Goal: Task Accomplishment & Management: Use online tool/utility

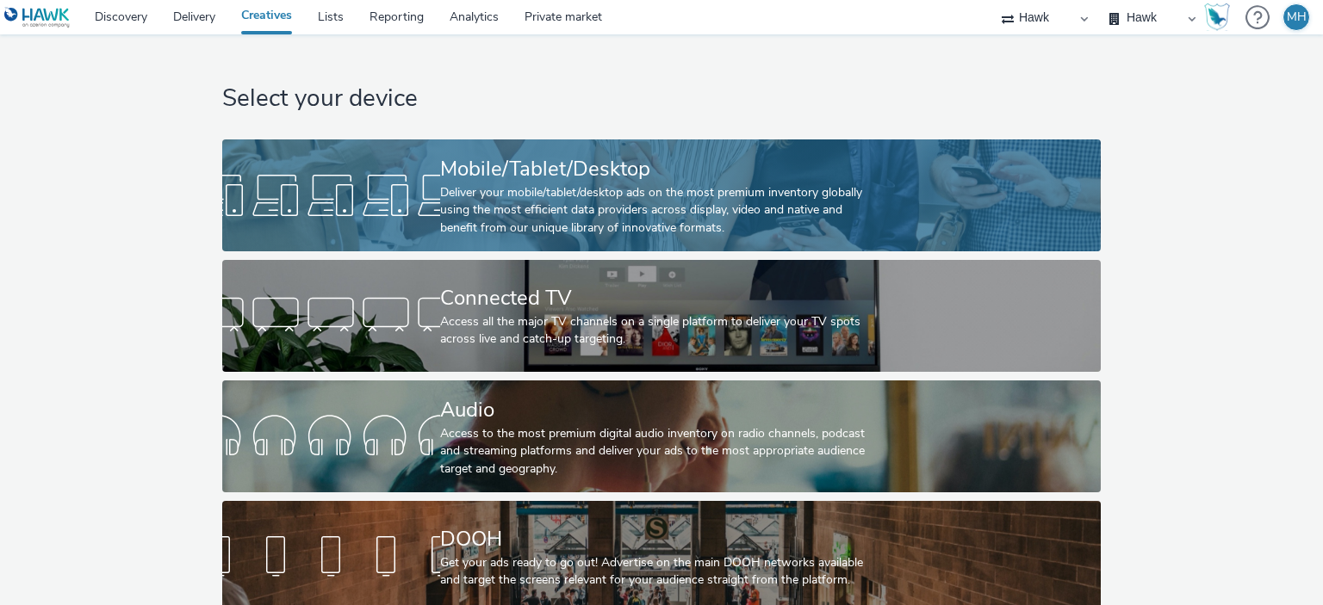
click at [766, 210] on div "Deliver your mobile/tablet/desktop ads on the most premium inventory globally u…" at bounding box center [658, 210] width 436 height 53
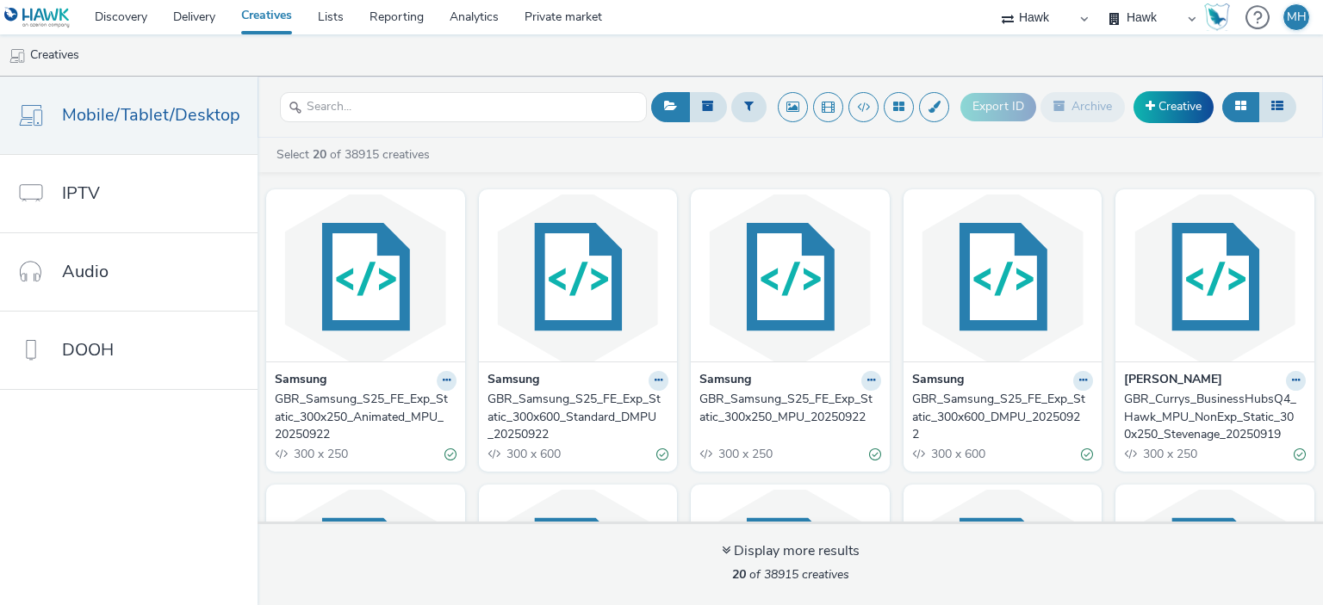
click at [590, 418] on div "GBR_Samsung_S25_FE_Exp_Static_300x600_Standard_DMPU_20250922" at bounding box center [574, 417] width 175 height 53
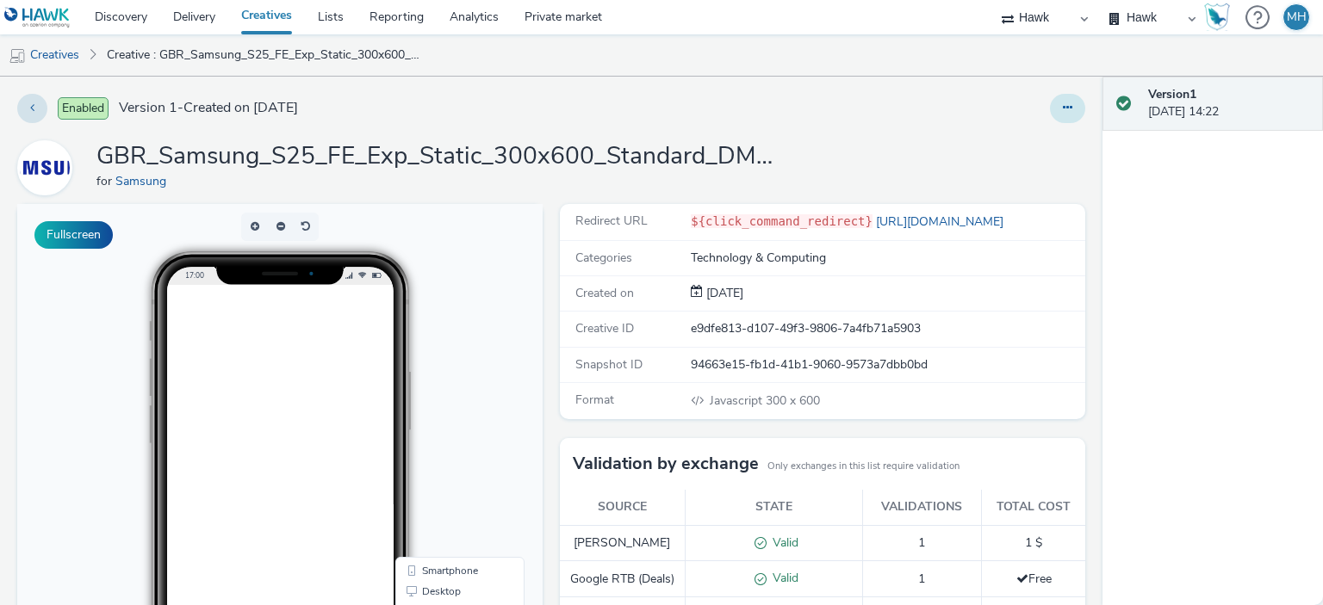
click at [1065, 96] on button at bounding box center [1067, 108] width 35 height 29
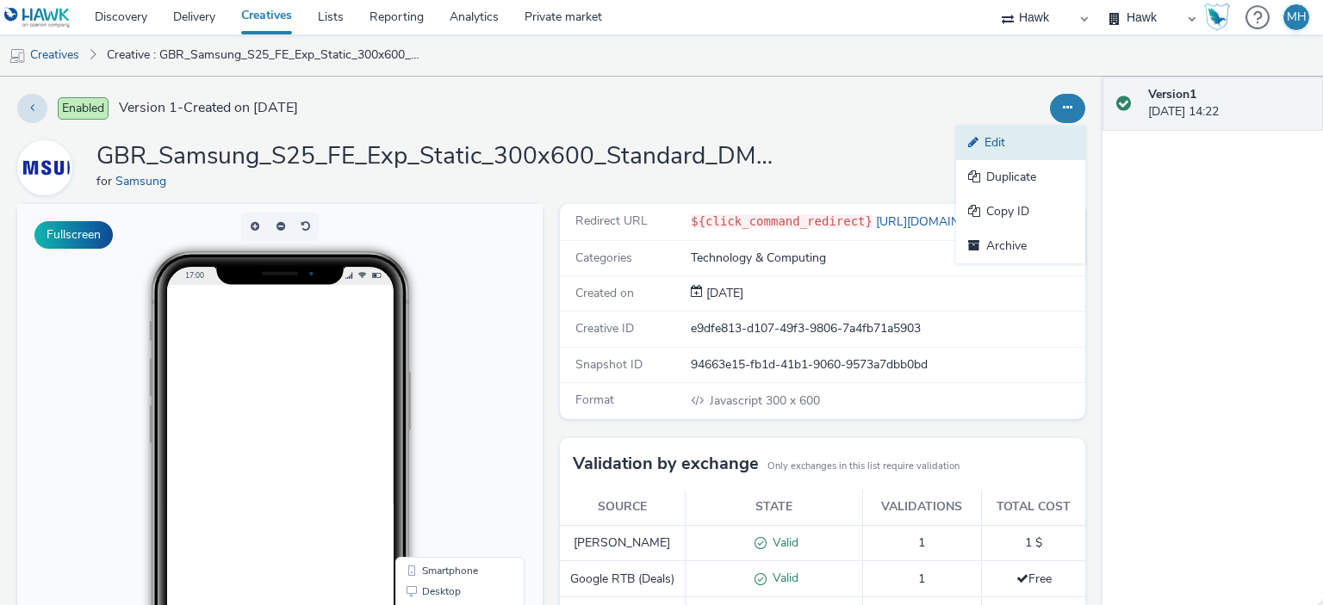
click at [1033, 144] on link "Edit" at bounding box center [1020, 143] width 129 height 34
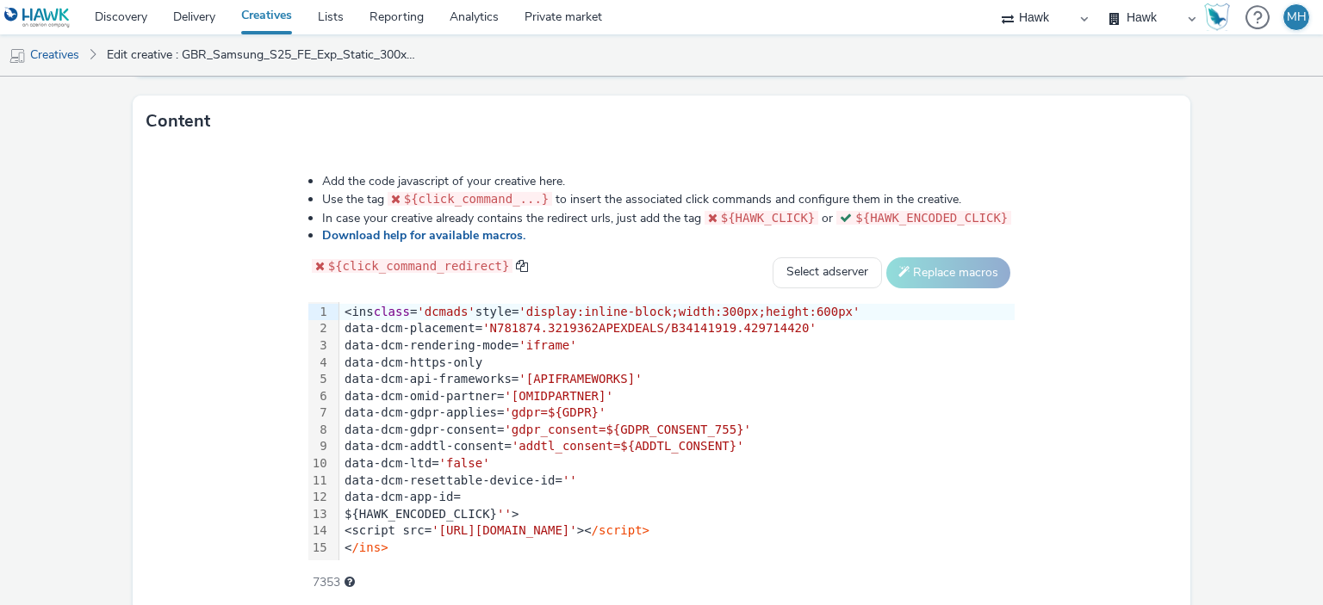
scroll to position [881, 0]
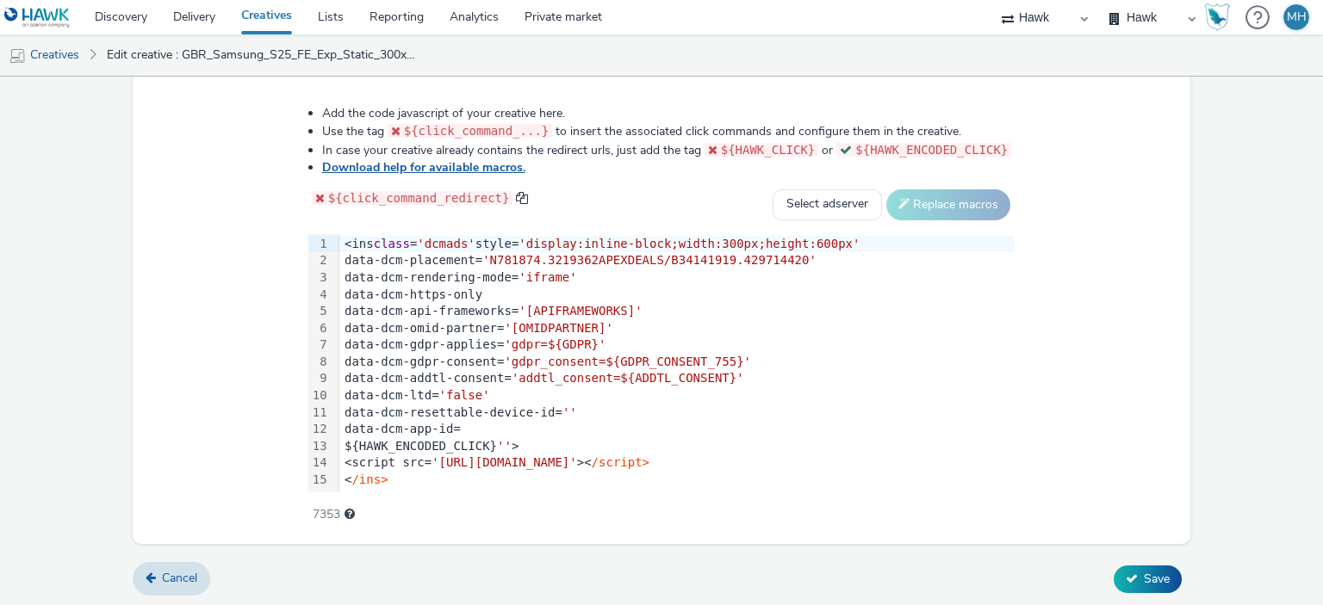
click at [498, 165] on link "Download help for available macros." at bounding box center [427, 167] width 210 height 16
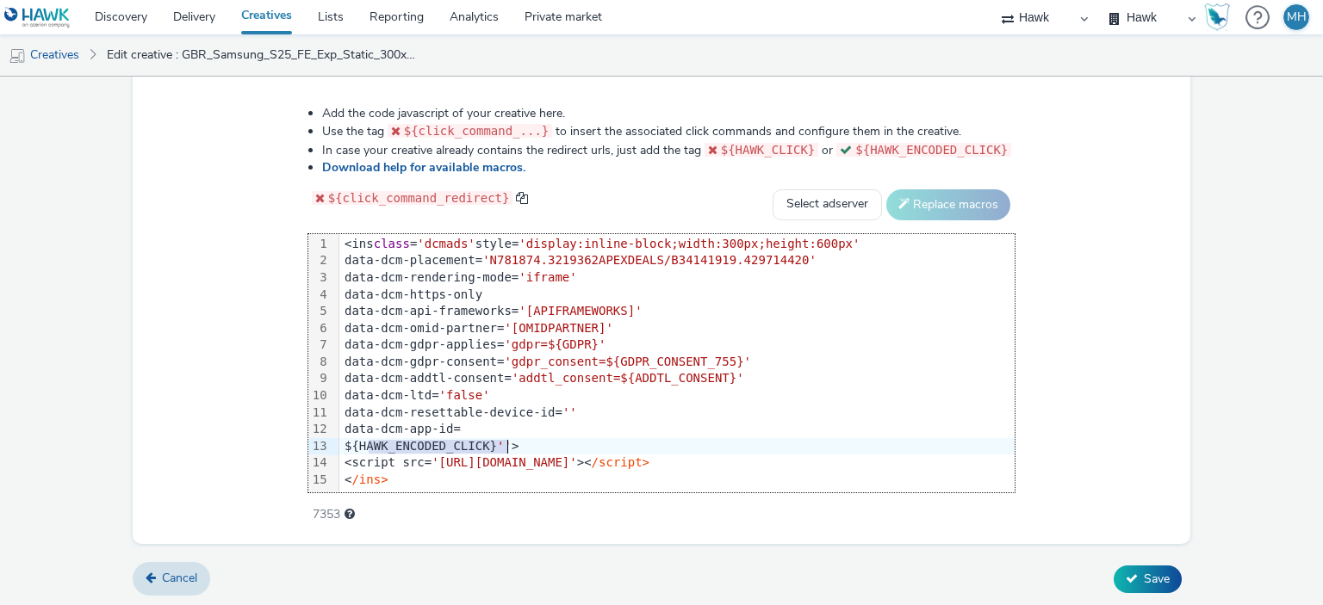
drag, startPoint x: 374, startPoint y: 446, endPoint x: 515, endPoint y: 447, distance: 141.2
click at [515, 447] on div "${HAWK_ENCODED_CLICK} '' >" at bounding box center [676, 446] width 675 height 17
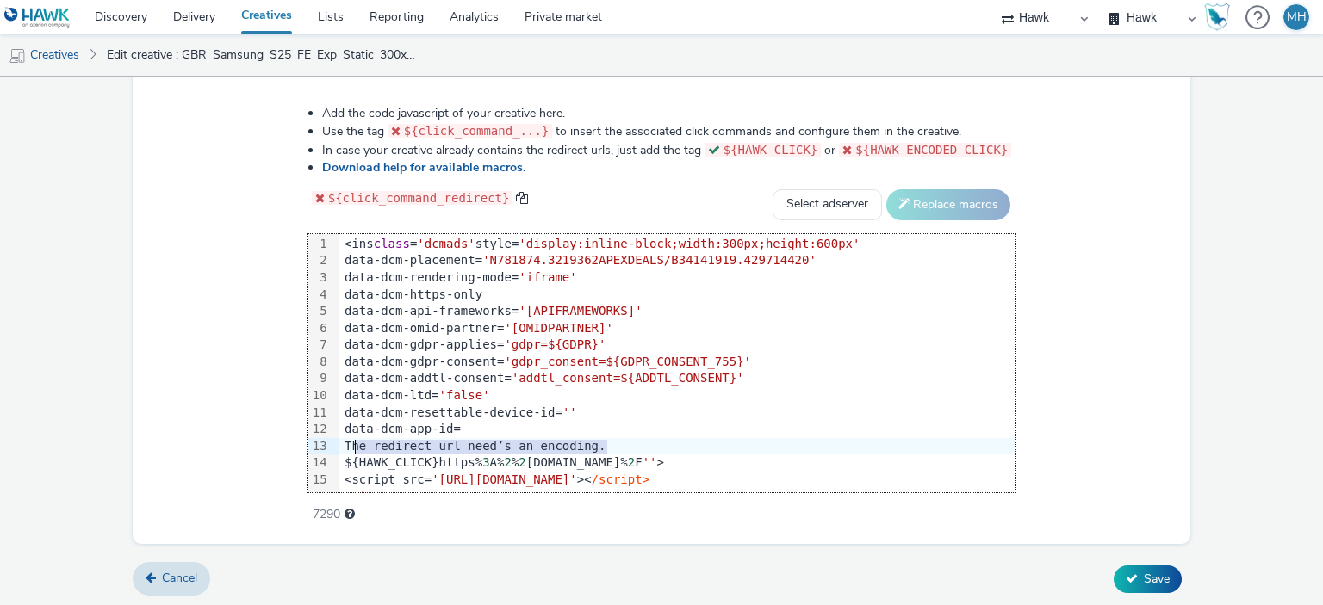
drag, startPoint x: 611, startPoint y: 445, endPoint x: 362, endPoint y: 440, distance: 248.9
click at [362, 440] on div "The redirect url need’s an encoding." at bounding box center [676, 446] width 675 height 17
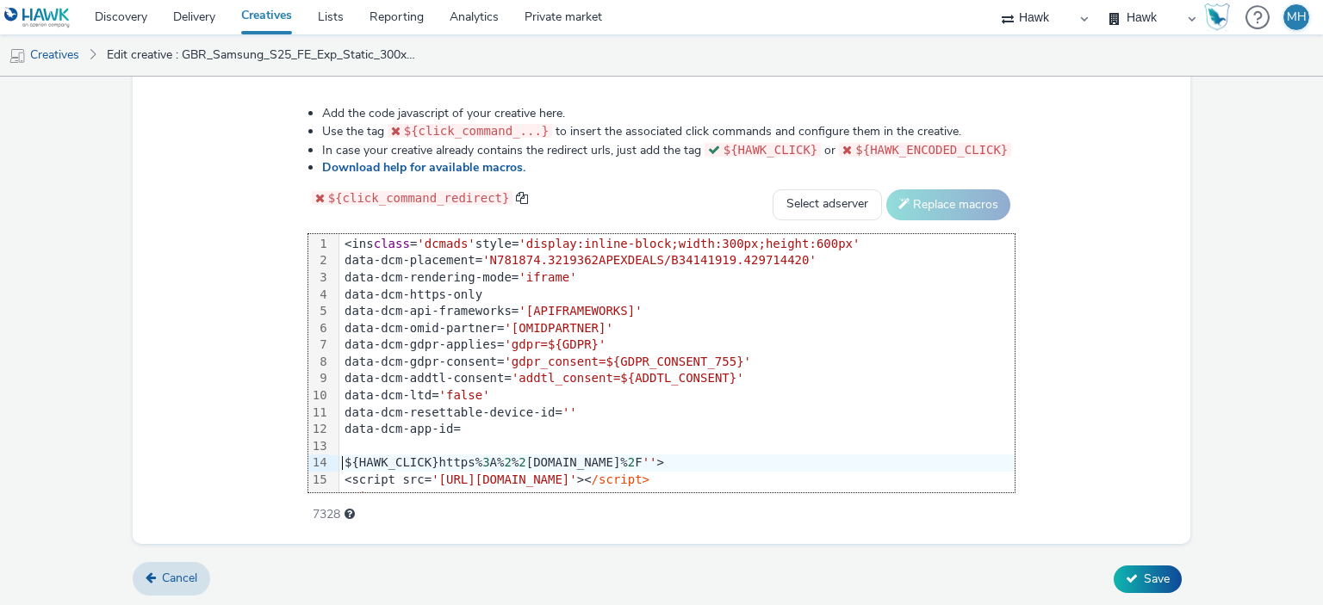
drag, startPoint x: 344, startPoint y: 457, endPoint x: 658, endPoint y: 424, distance: 316.1
click at [658, 424] on div "data-dcm-app-id=" at bounding box center [676, 429] width 675 height 17
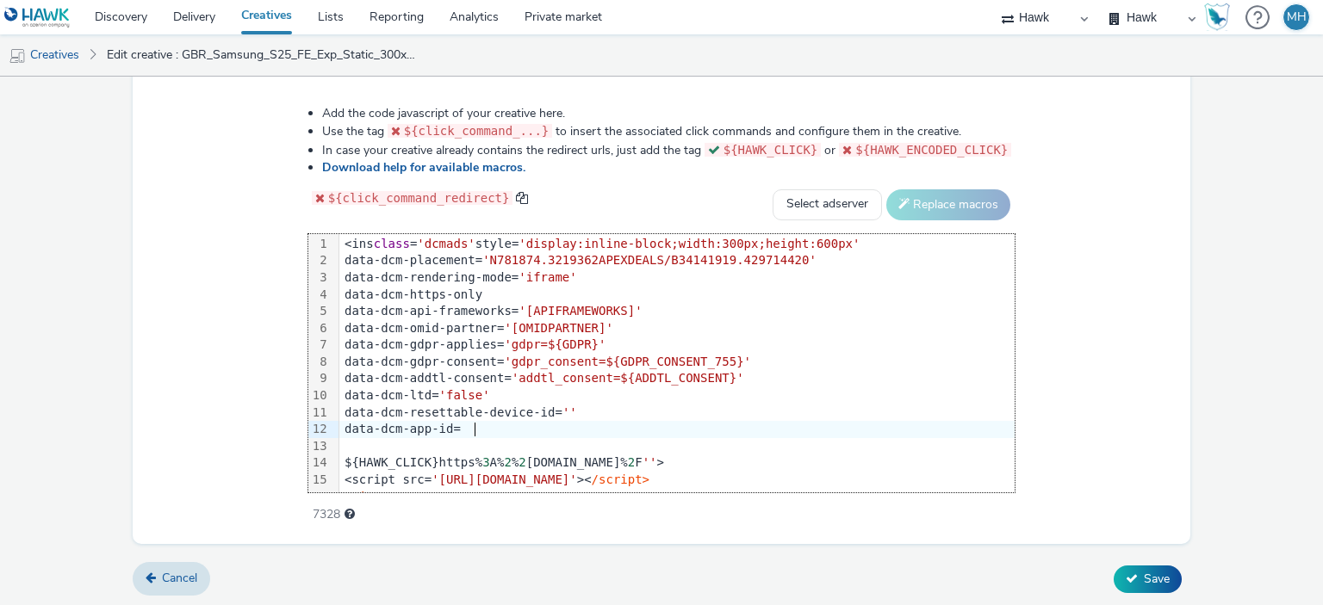
click at [347, 464] on div "${HAWK_CLICK}https% 3 A% 2 % 2 Fwww.third-party.io% 2 F '' >" at bounding box center [676, 463] width 675 height 17
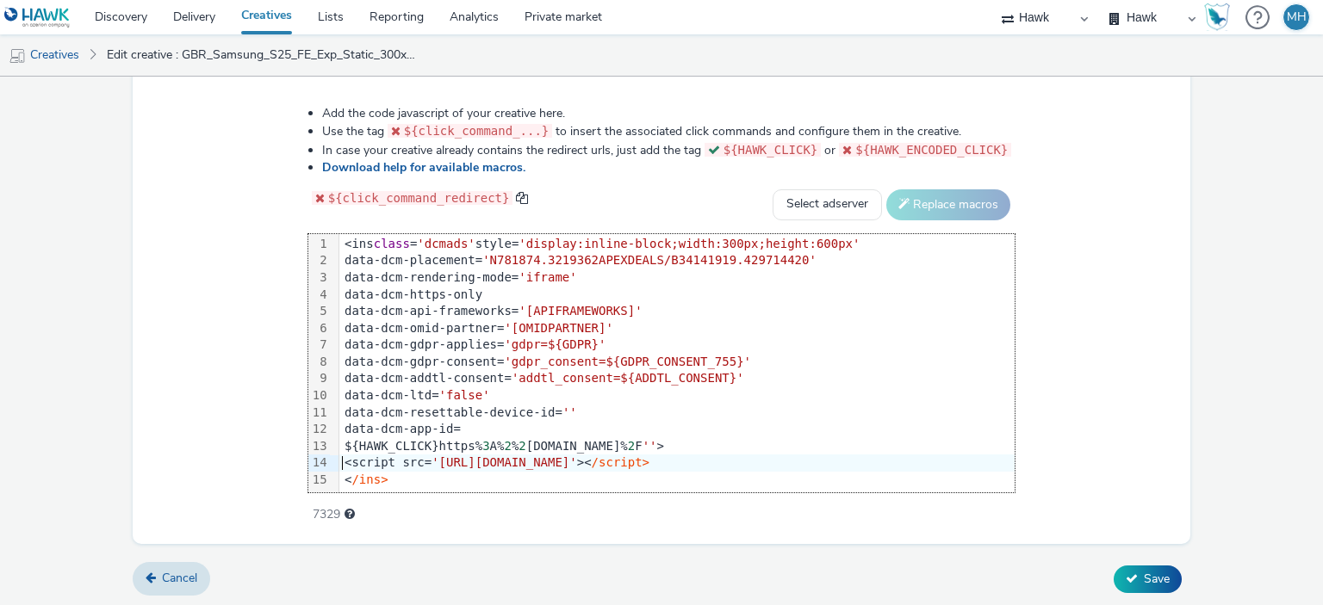
click at [347, 464] on div "<script src= 'https://www.googletagservices.com/dcm/dcmads.js' >< /script>" at bounding box center [676, 463] width 675 height 17
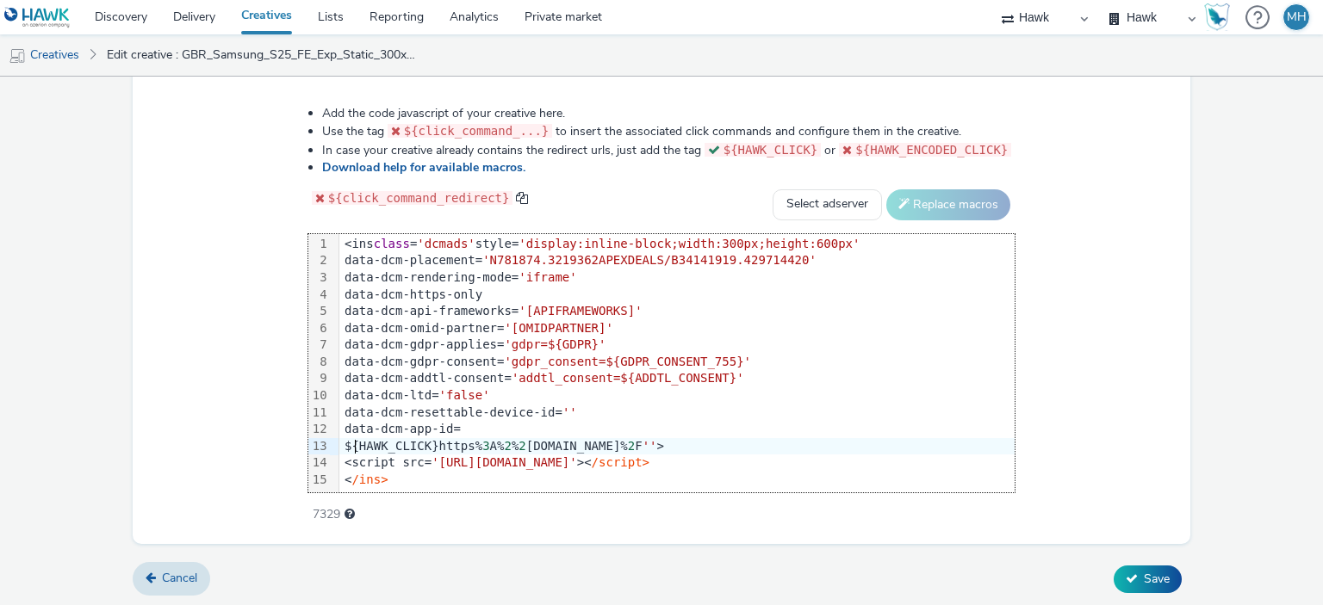
click at [361, 444] on div "${HAWK_CLICK}https% 3 A% 2 % 2 Fwww.third-party.io% 2 F '' >" at bounding box center [676, 446] width 675 height 17
drag, startPoint x: 536, startPoint y: 443, endPoint x: 572, endPoint y: 443, distance: 36.2
click at [572, 443] on div "${HAWK_CLICK}https% 3 A% 2 % 2 Fwww.third-party.io% 2 F '' >" at bounding box center [676, 446] width 675 height 17
click at [568, 442] on div "${HAWK_CLICK}https% 3 A% 2 % 2 Fwww.third-party.io% 2 F '' >" at bounding box center [676, 446] width 675 height 17
drag, startPoint x: 541, startPoint y: 447, endPoint x: 641, endPoint y: 447, distance: 99.9
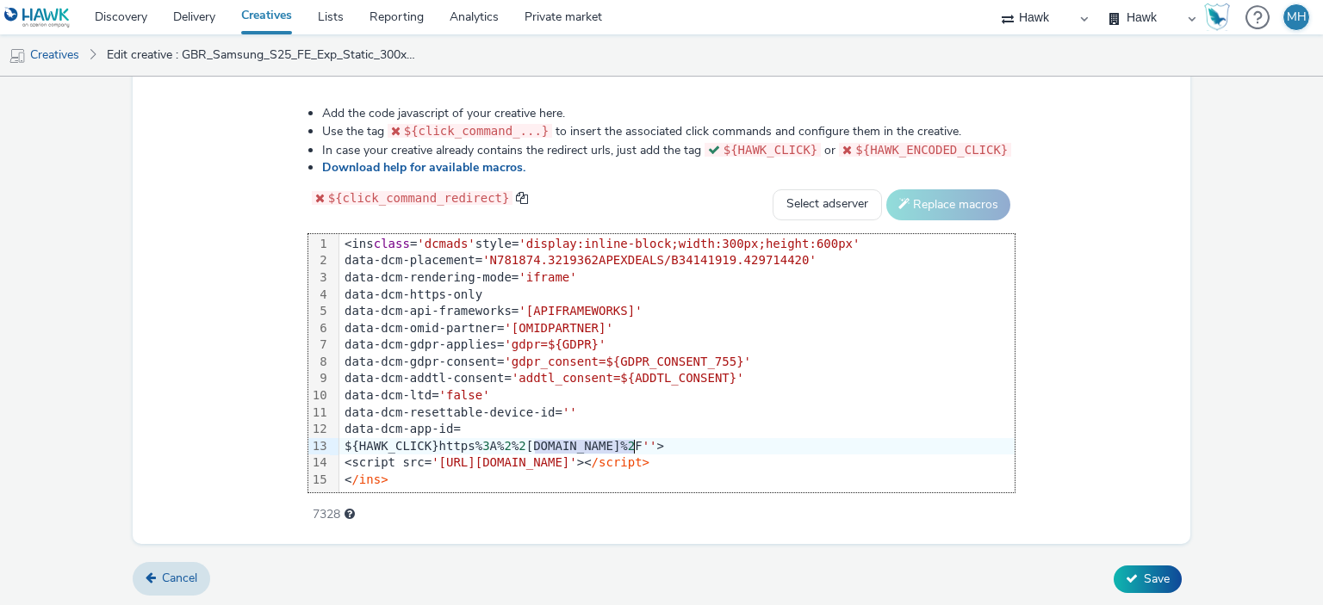
click at [641, 447] on div "${HAWK_CLICK}https% 3 A% 2 % 2 Fwww.third-party.io% 2 F '' >" at bounding box center [676, 446] width 675 height 17
click at [577, 438] on div "${HAWK_CLICK}https% 3 A% 2 % 2 Fwww.third-party.io% 2 F '' >" at bounding box center [676, 446] width 675 height 17
drag, startPoint x: 571, startPoint y: 444, endPoint x: 639, endPoint y: 450, distance: 68.3
click at [639, 450] on div "${HAWK_CLICK}https% 3 A% 2 % 2 Fwww.third-party.io% 2 F '' >" at bounding box center [676, 446] width 675 height 17
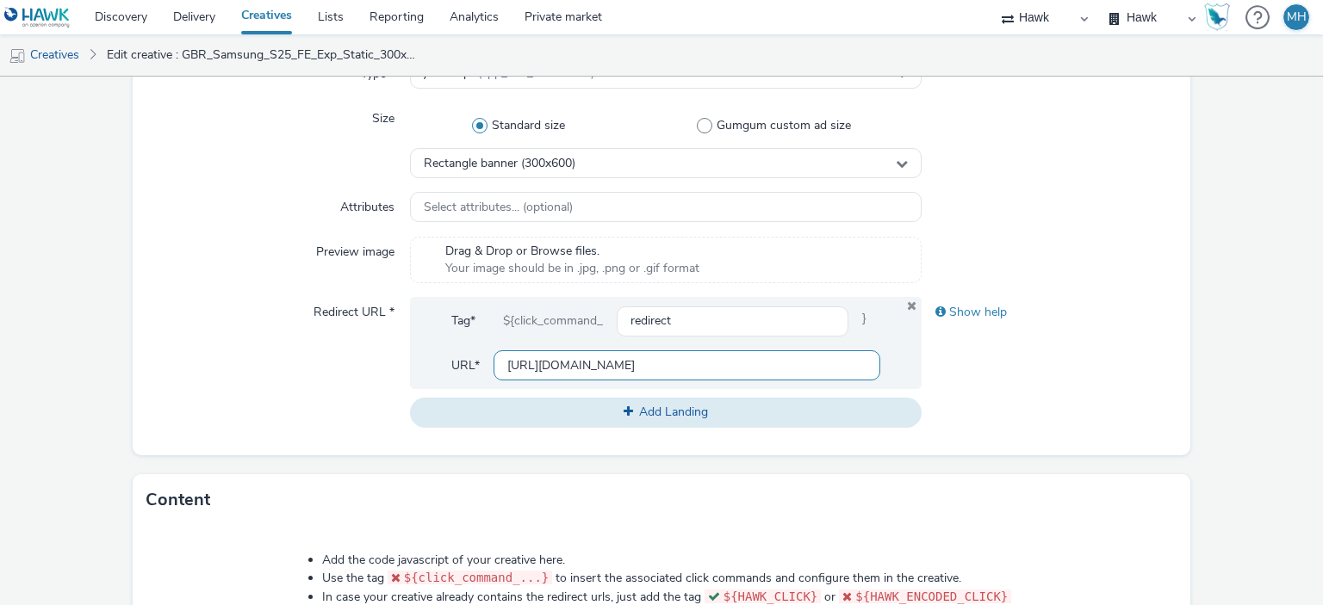
scroll to position [0, 0]
drag, startPoint x: 577, startPoint y: 366, endPoint x: 651, endPoint y: 375, distance: 74.6
click at [651, 375] on input "[URL][DOMAIN_NAME]" at bounding box center [686, 365] width 386 height 30
click at [1048, 367] on div "Show help" at bounding box center [1049, 362] width 256 height 130
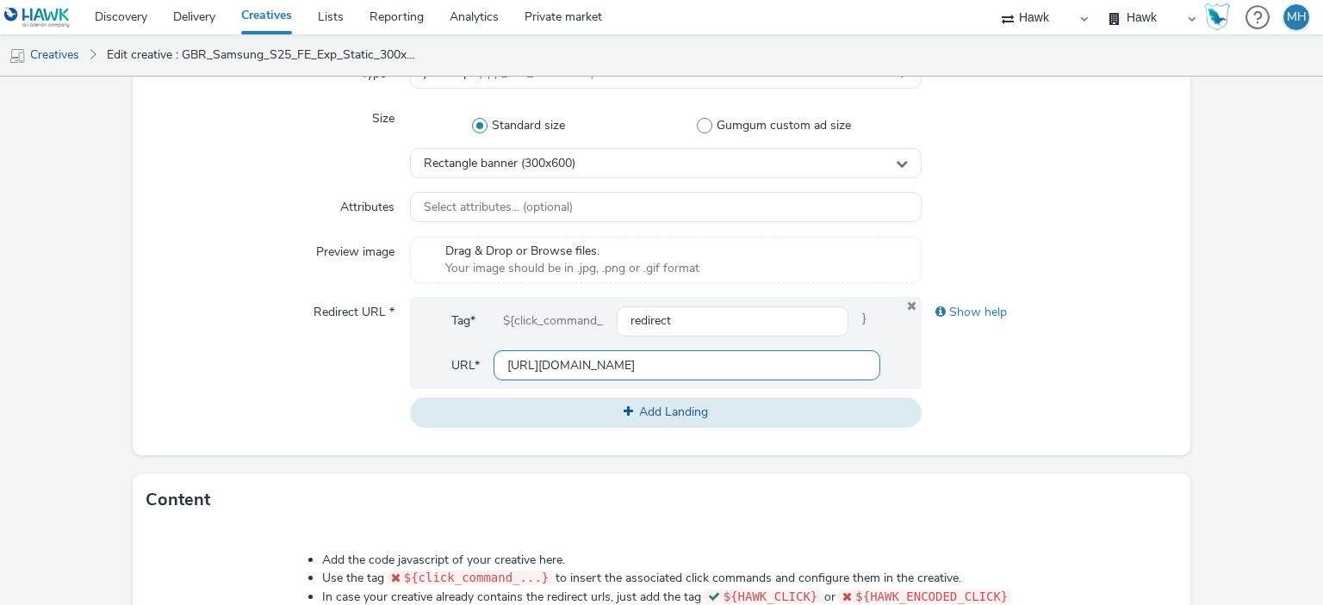
drag, startPoint x: 574, startPoint y: 369, endPoint x: 875, endPoint y: 380, distance: 300.7
click at [875, 380] on div "Tag* ${click_command_ redirect } URL* https://www.samsung.com/uk/business/smart…" at bounding box center [665, 343] width 511 height 92
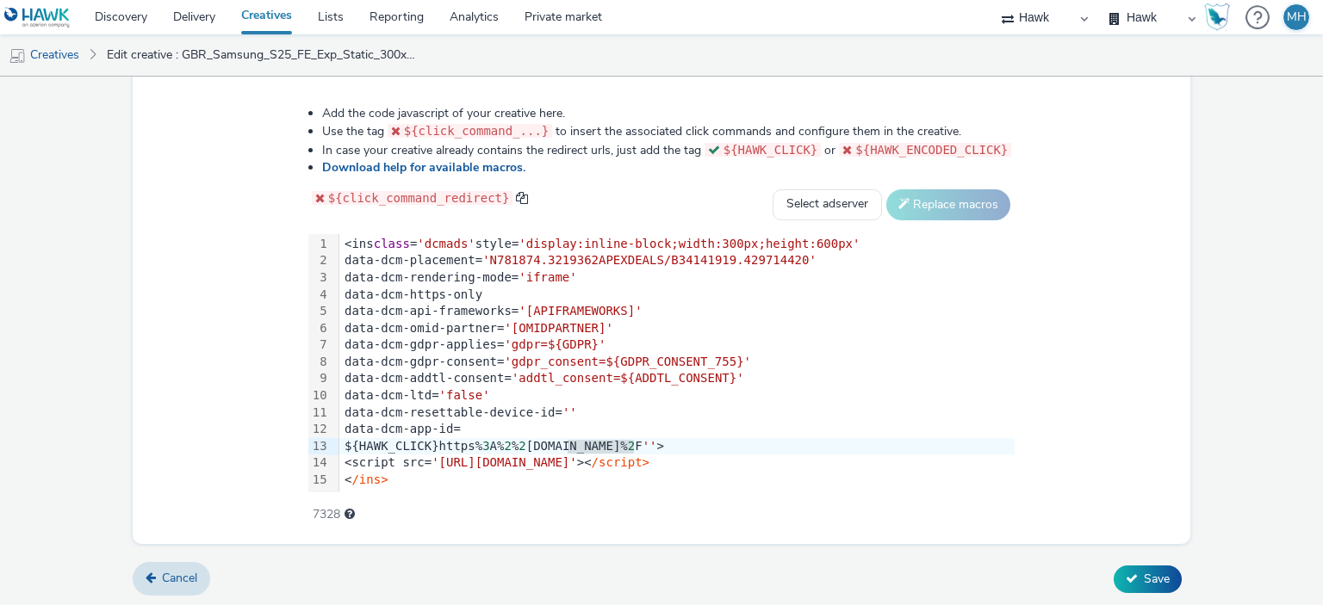
scroll to position [0, 0]
drag, startPoint x: 568, startPoint y: 444, endPoint x: 603, endPoint y: 443, distance: 34.5
click at [603, 443] on div "${HAWK_CLICK}https% 3 A% 2 % 2 Fwww.third-party.io% 2 F '' >" at bounding box center [676, 446] width 675 height 17
click at [585, 446] on div "${HAWK_CLICK}https% 3 A% 2 % 2 Fwww.third-party.io% 2 F '' >" at bounding box center [676, 446] width 675 height 17
drag, startPoint x: 569, startPoint y: 443, endPoint x: 613, endPoint y: 442, distance: 44.0
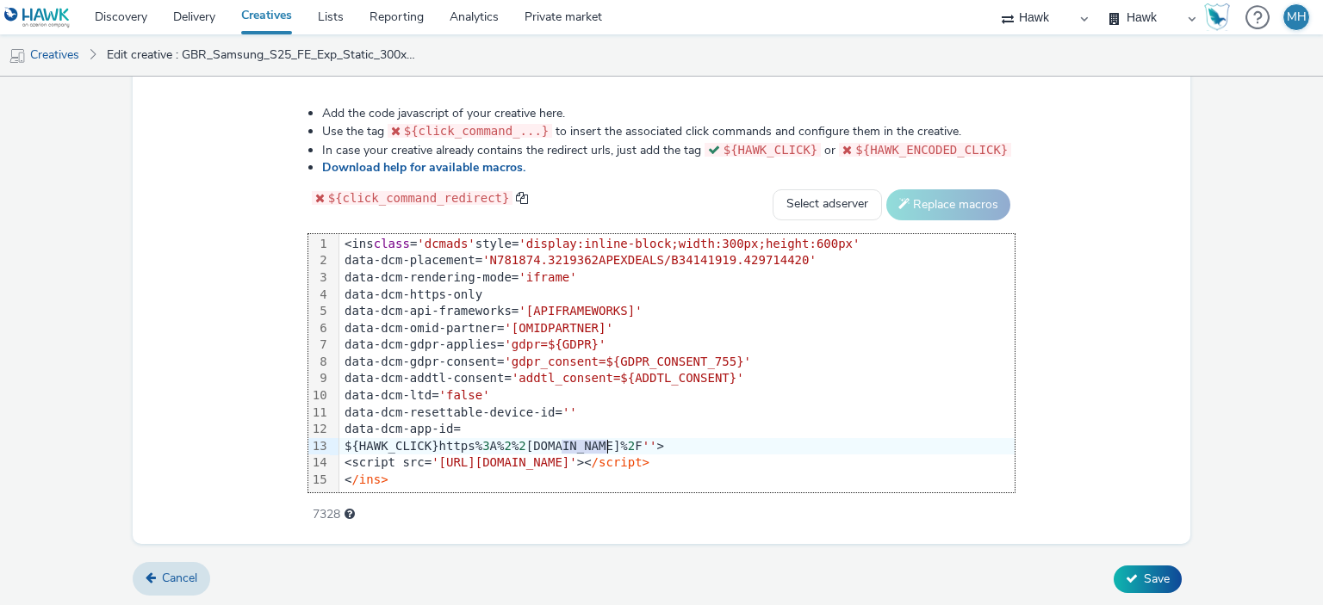
click at [613, 442] on div "${HAWK_CLICK}https% 3 A% 2 % 2 Fwww.third-party.io% 2 F '' >" at bounding box center [676, 446] width 675 height 17
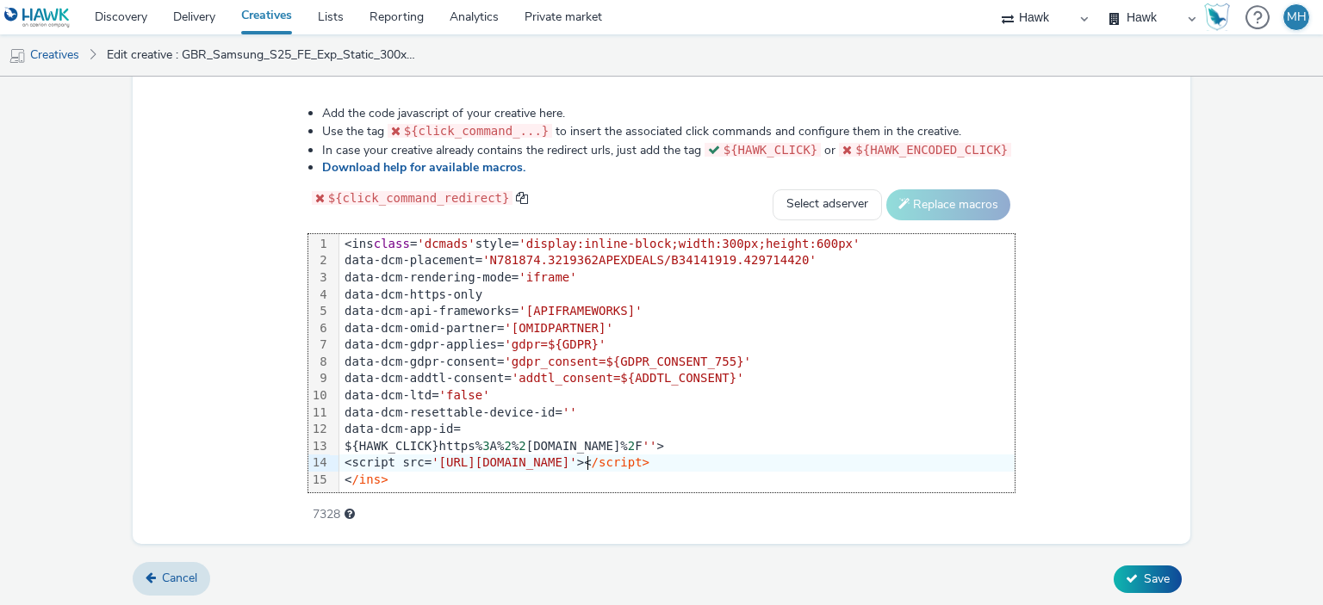
click at [577, 456] on span "'[URL][DOMAIN_NAME]'" at bounding box center [504, 463] width 146 height 14
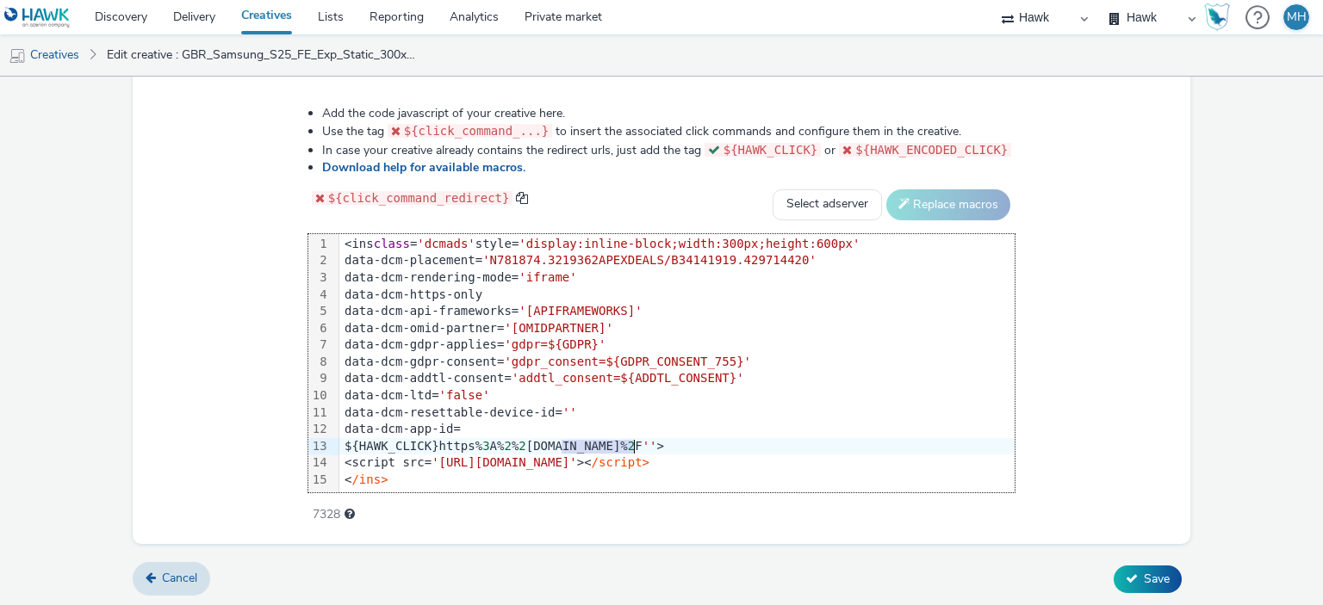
drag, startPoint x: 568, startPoint y: 443, endPoint x: 642, endPoint y: 444, distance: 73.2
click at [642, 444] on div "${HAWK_CLICK}https% 3 A% 2 % 2 Fwww.third-party.io% 2 F '' >" at bounding box center [676, 446] width 675 height 17
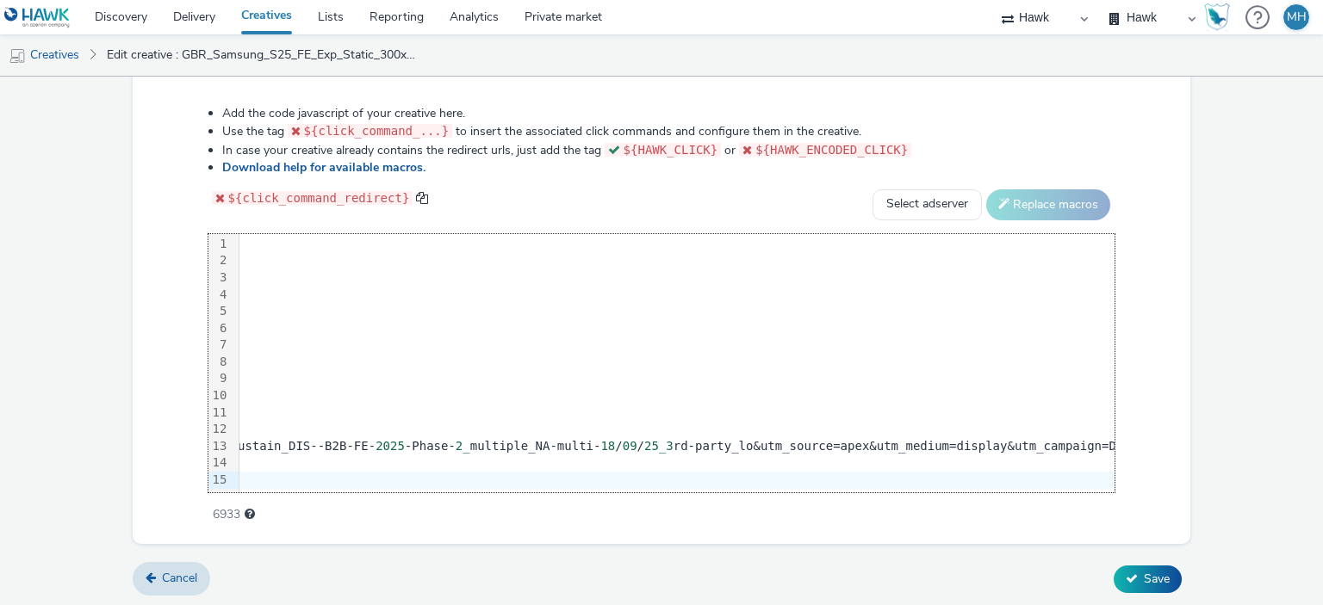
scroll to position [2, 2123]
click at [974, 445] on span "'>" at bounding box center [966, 446] width 15 height 14
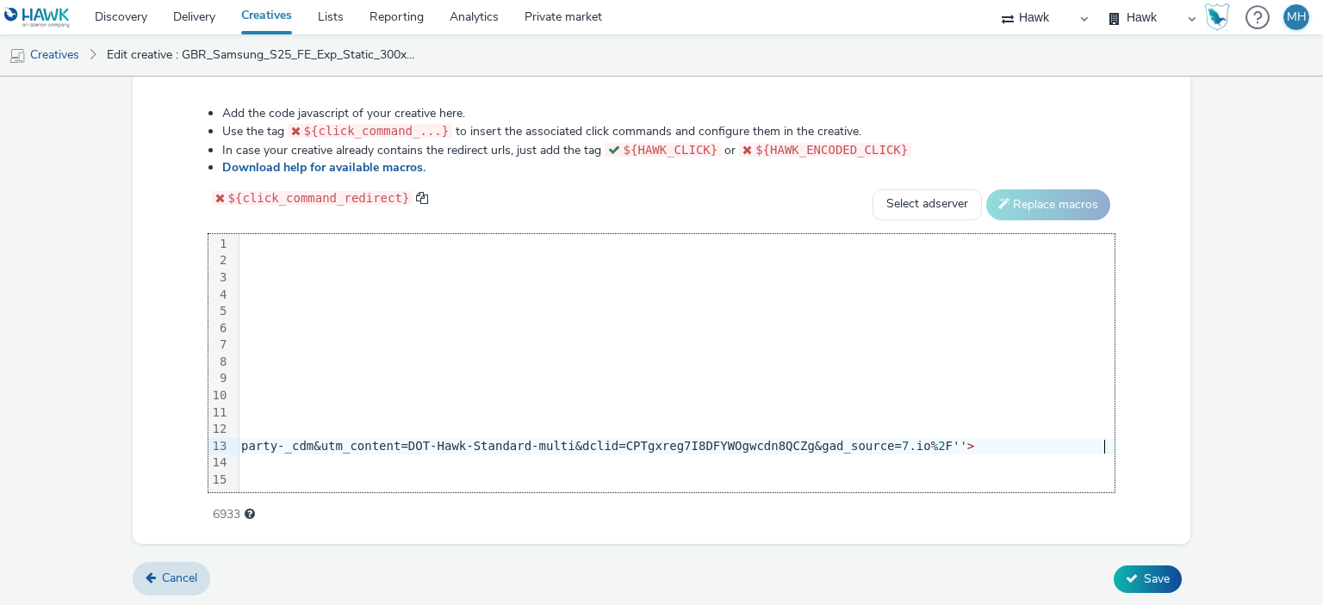
click at [974, 443] on span "'>" at bounding box center [966, 446] width 15 height 14
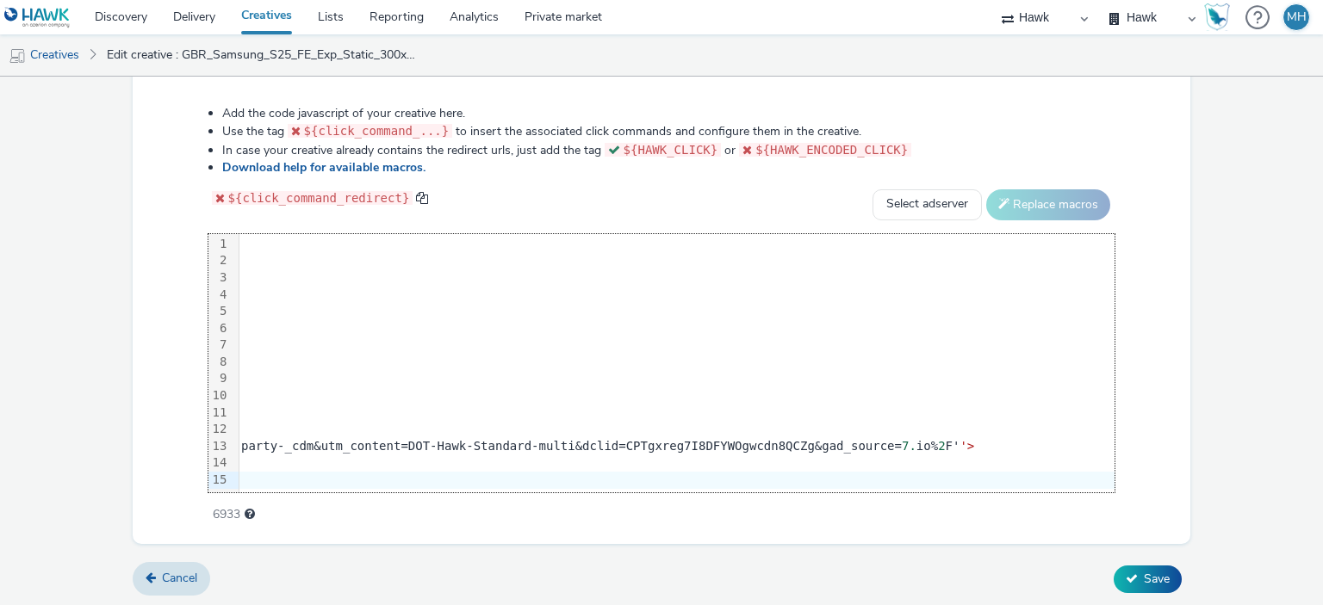
click at [974, 444] on span "'>" at bounding box center [966, 446] width 15 height 14
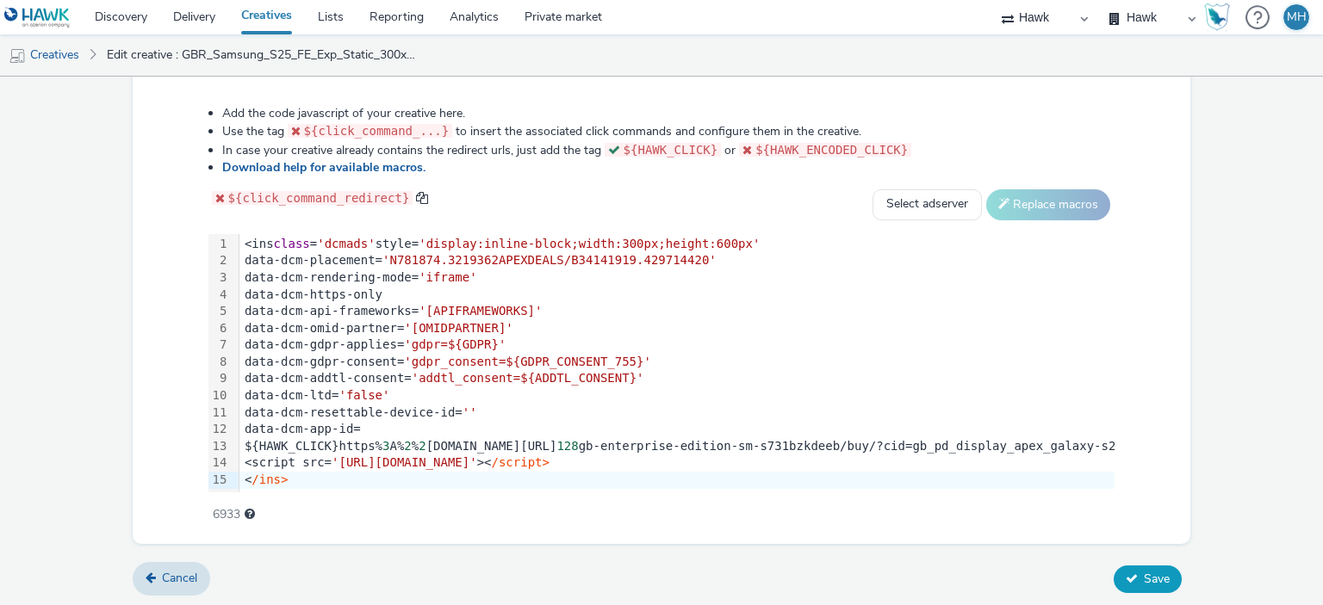
click at [1144, 581] on span "Save" at bounding box center [1157, 579] width 26 height 16
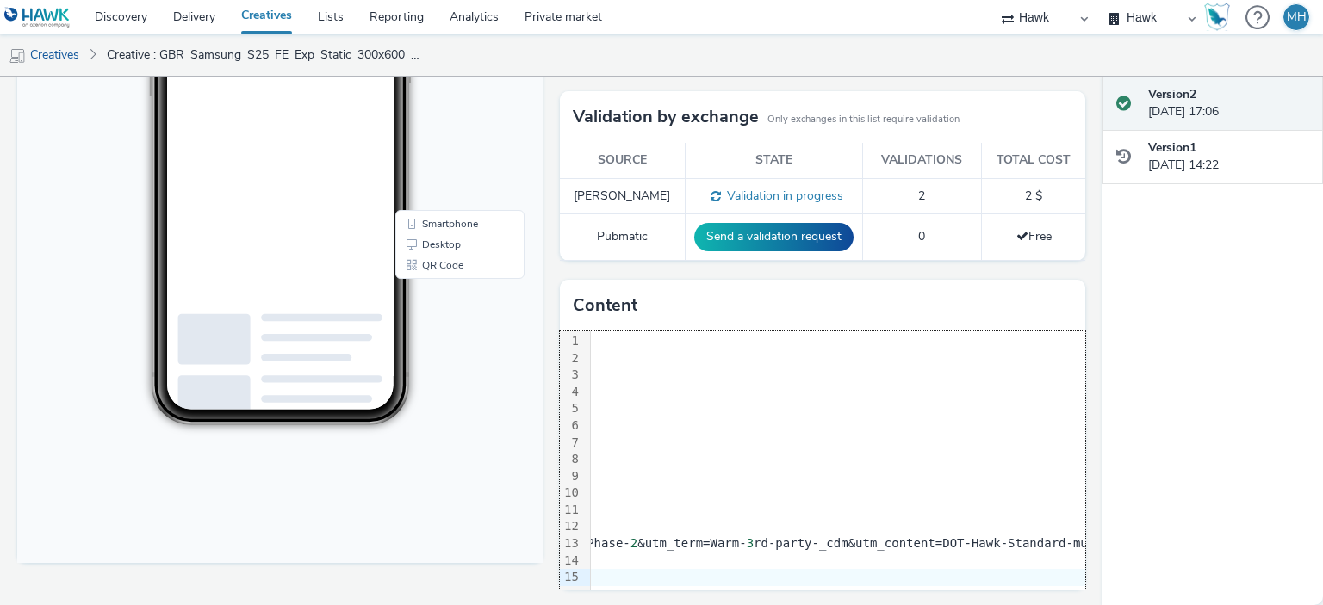
scroll to position [15, 1936]
click at [448, 223] on link "Smartphone" at bounding box center [460, 224] width 122 height 21
click at [455, 244] on link "Desktop" at bounding box center [460, 245] width 122 height 21
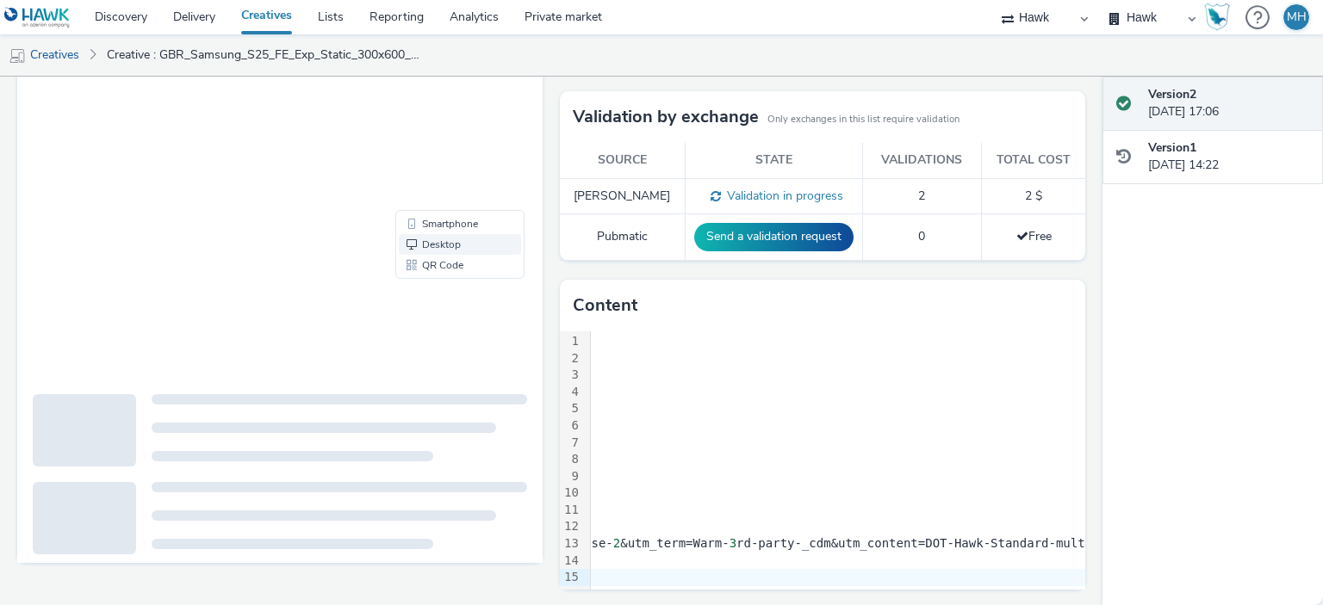
scroll to position [0, 0]
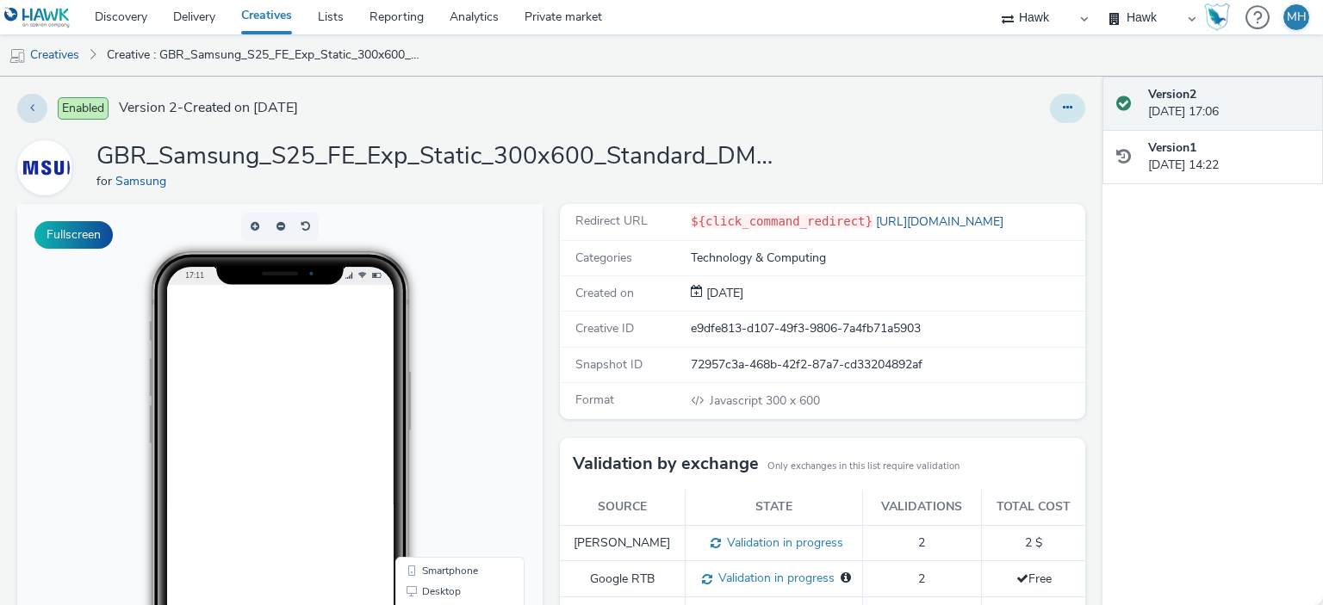
click at [1060, 96] on button at bounding box center [1067, 108] width 35 height 29
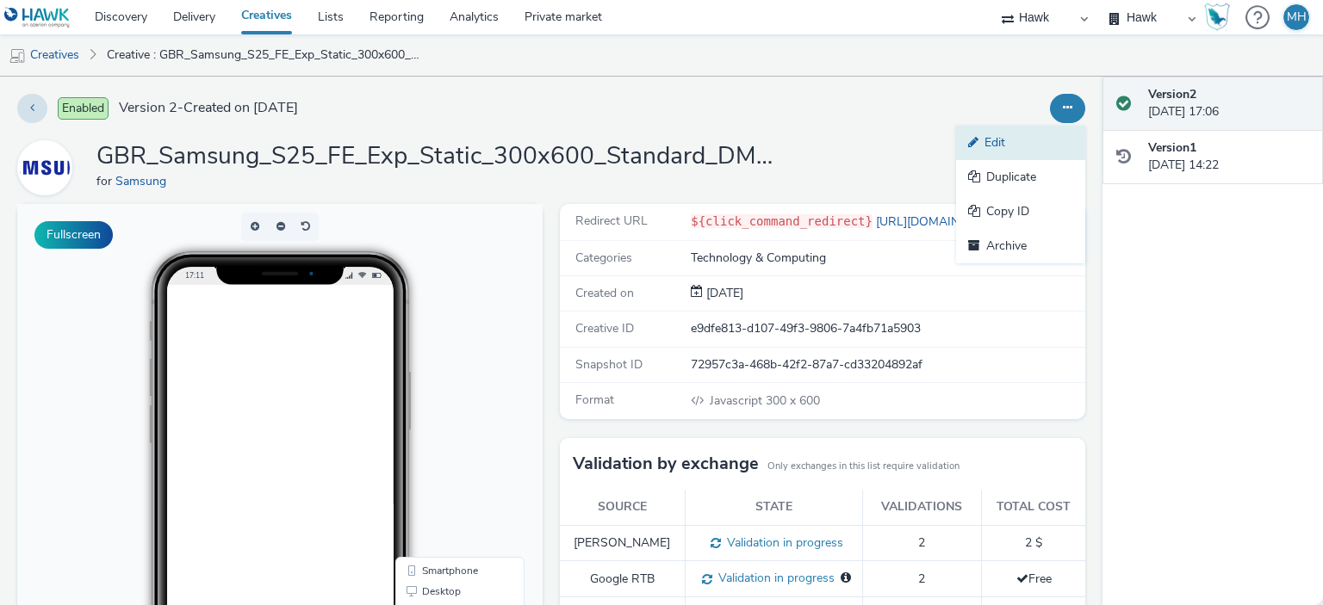
click at [1032, 140] on link "Edit" at bounding box center [1020, 143] width 129 height 34
